Goal: Information Seeking & Learning: Learn about a topic

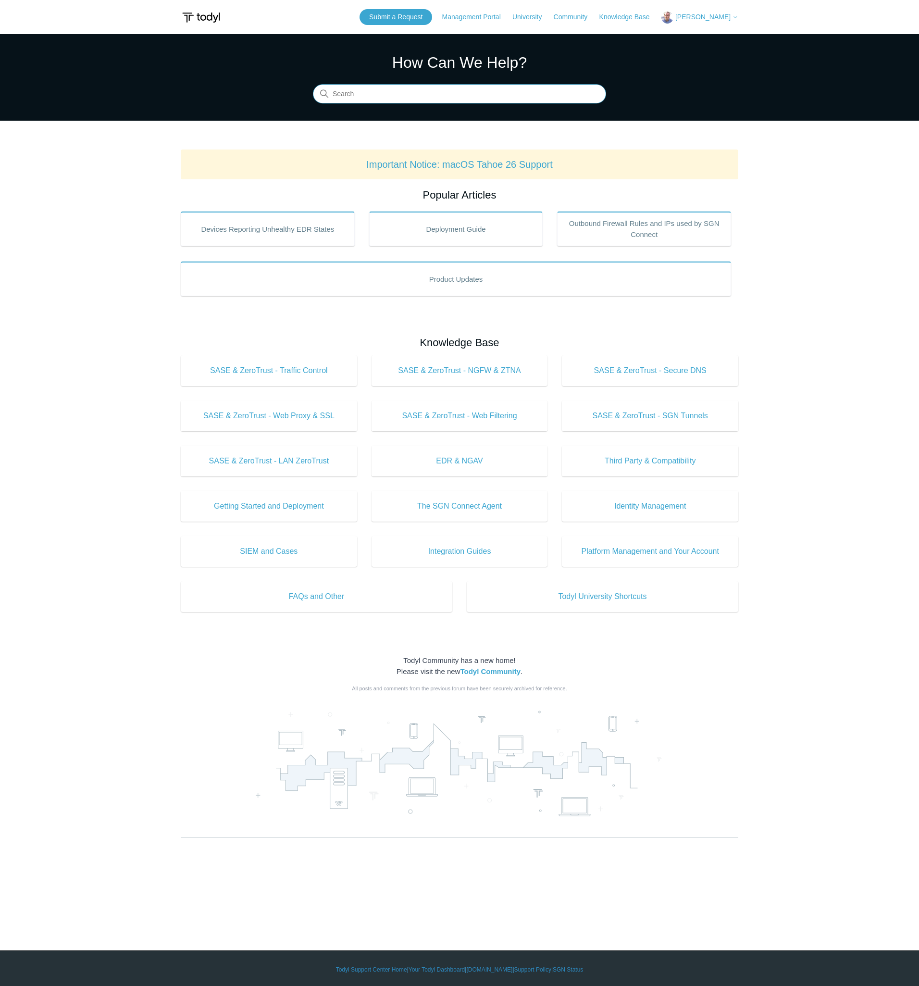
drag, startPoint x: 0, startPoint y: 0, endPoint x: 417, endPoint y: 96, distance: 427.7
click at [417, 96] on input "Search" at bounding box center [459, 94] width 293 height 19
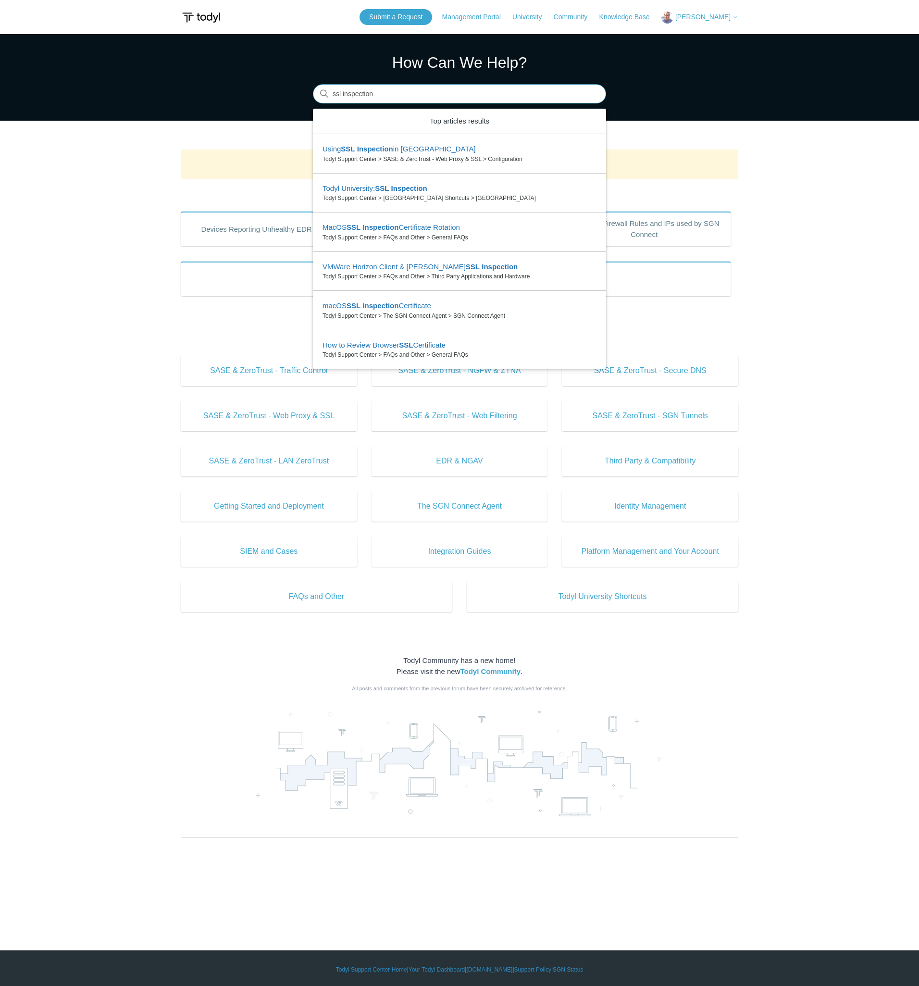
type input "ssl inspection"
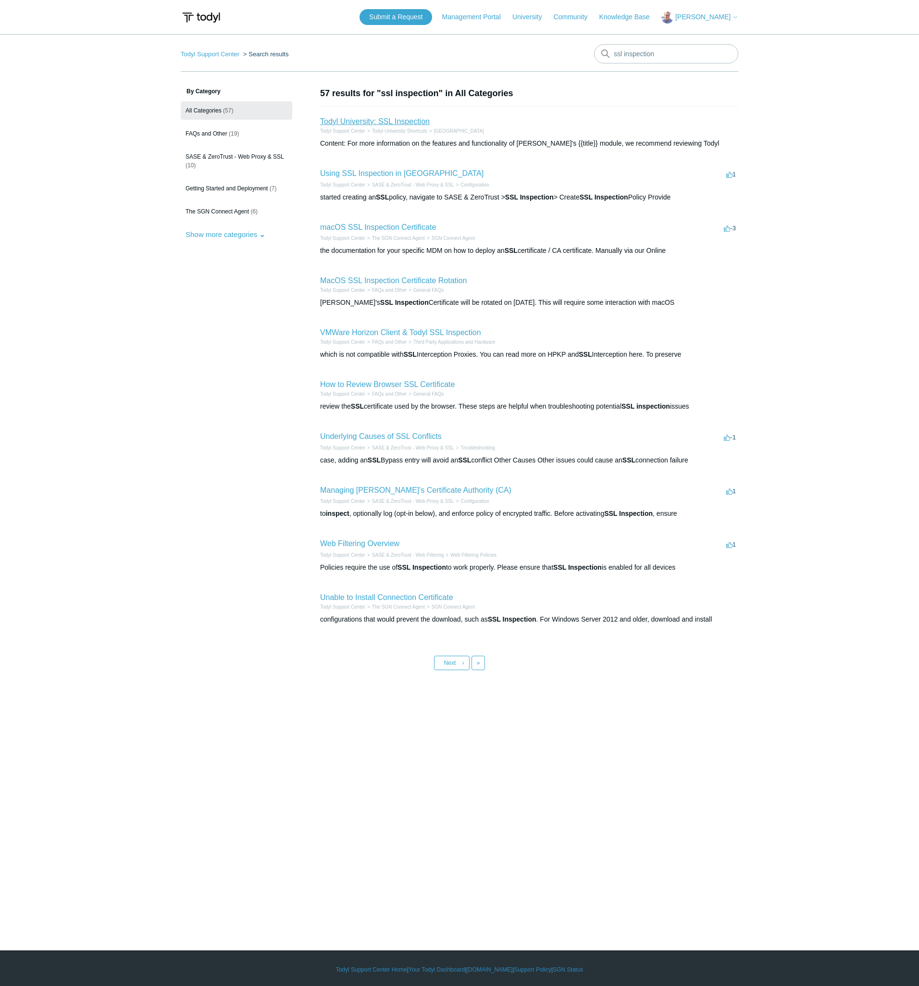
click at [402, 124] on link "Todyl University: SSL Inspection" at bounding box center [375, 121] width 110 height 8
